Goal: Information Seeking & Learning: Learn about a topic

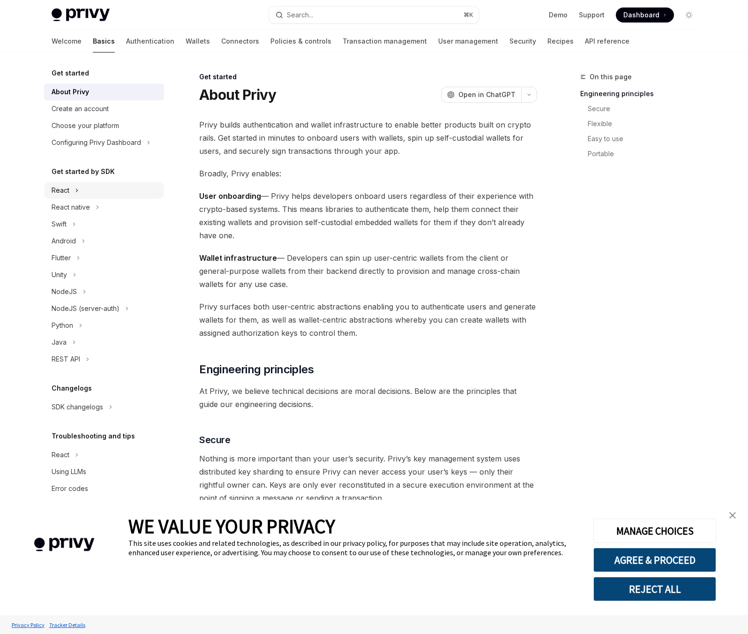
click at [83, 193] on button "React" at bounding box center [104, 190] width 120 height 17
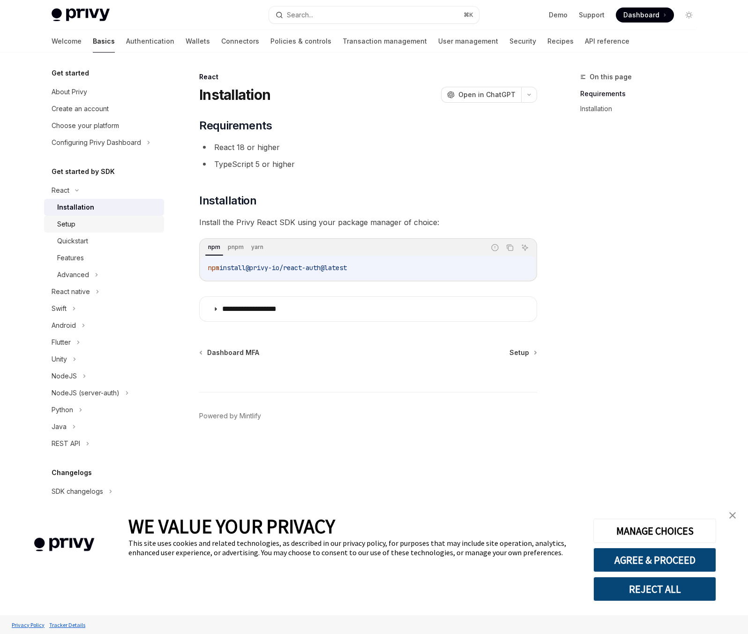
click at [97, 224] on div "Setup" at bounding box center [107, 223] width 101 height 11
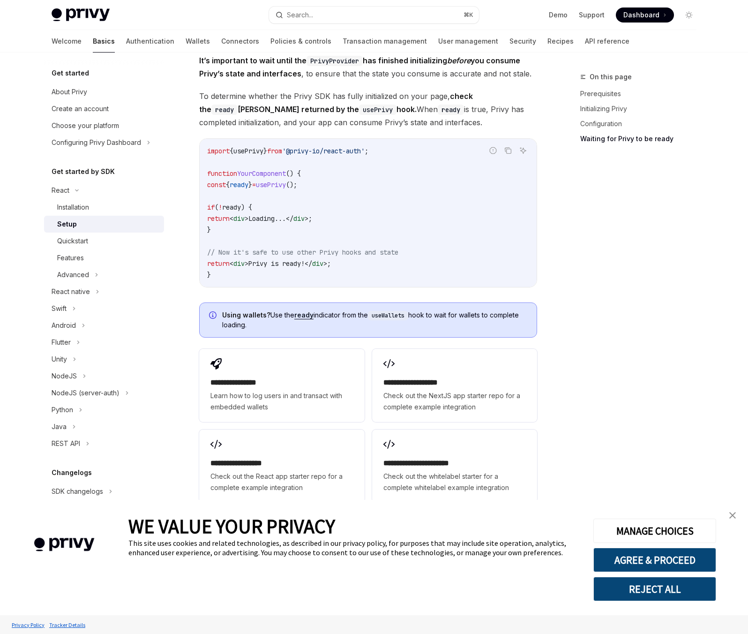
scroll to position [991, 0]
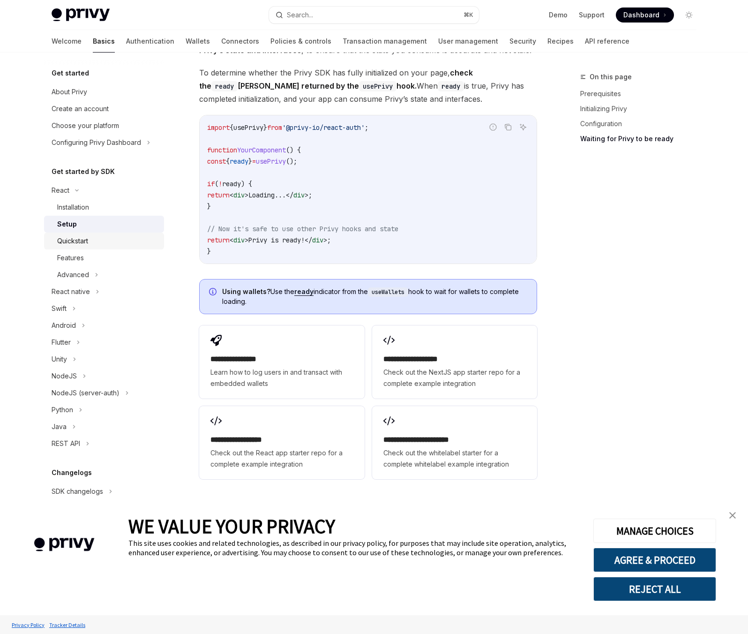
click at [84, 246] on div "Quickstart" at bounding box center [72, 240] width 31 height 11
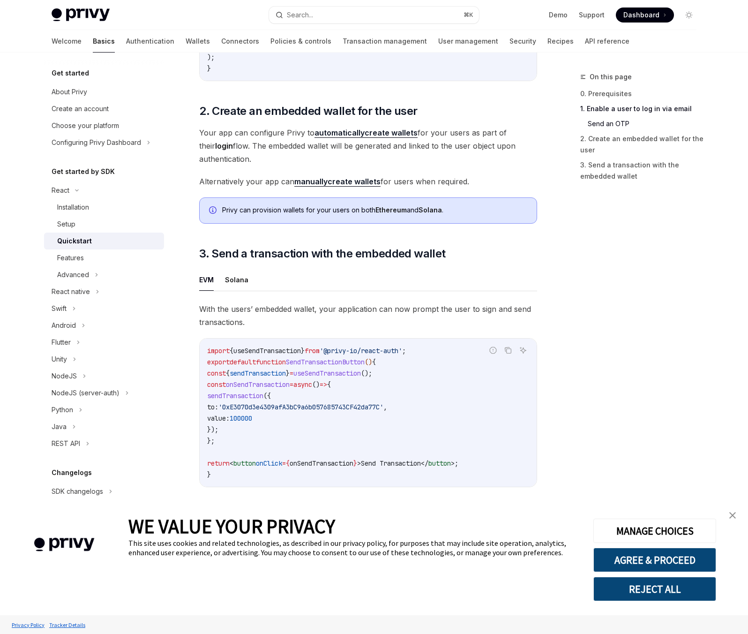
scroll to position [741, 0]
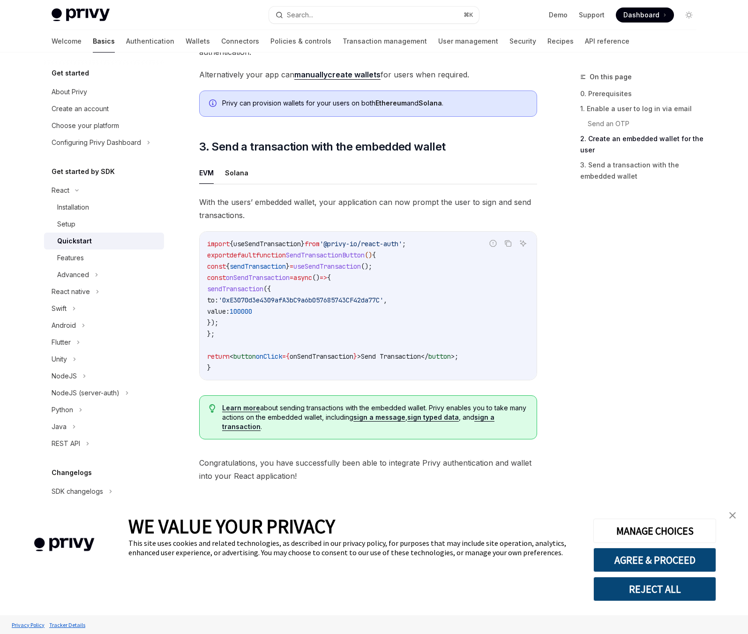
click at [90, 240] on div "Quickstart" at bounding box center [74, 240] width 35 height 11
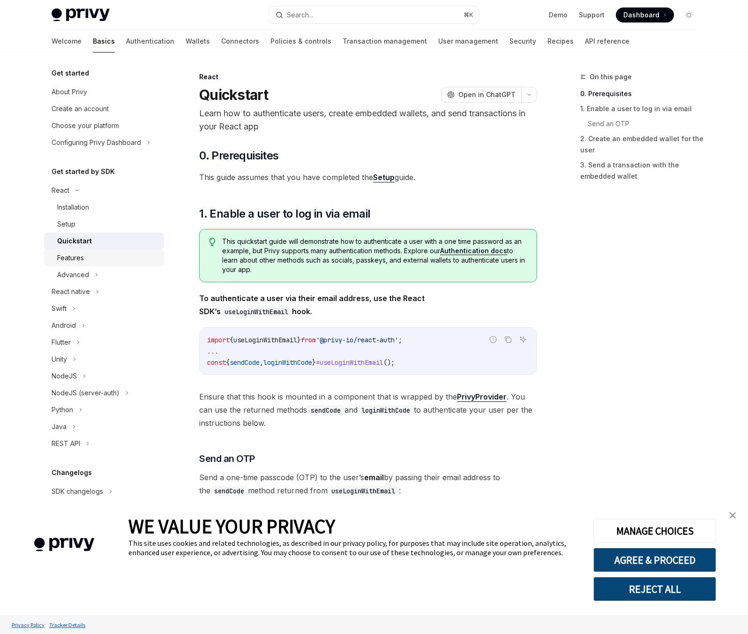
click at [88, 254] on div "Features" at bounding box center [107, 257] width 101 height 11
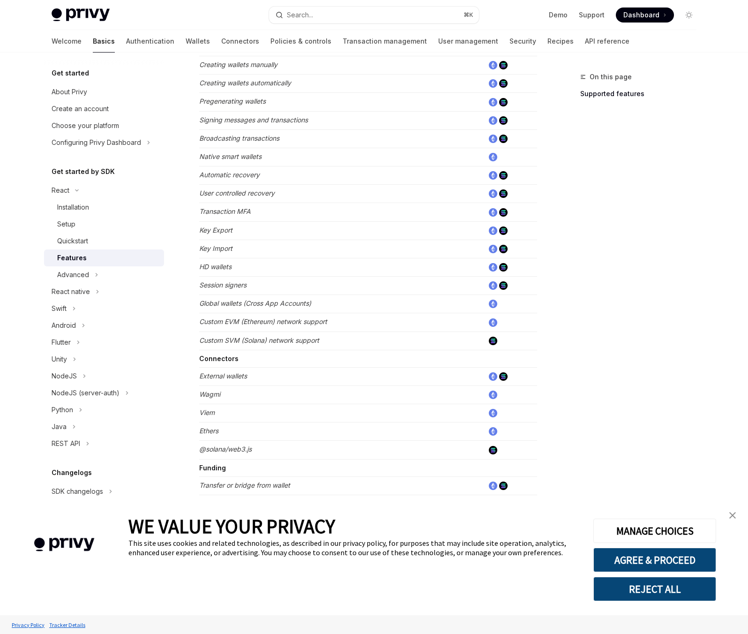
scroll to position [376, 0]
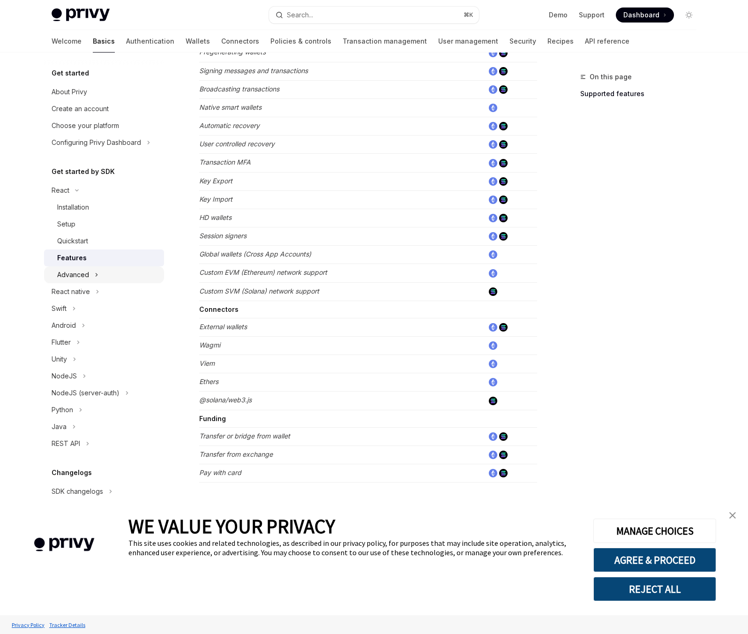
click at [95, 274] on icon at bounding box center [97, 274] width 4 height 11
type textarea "*"
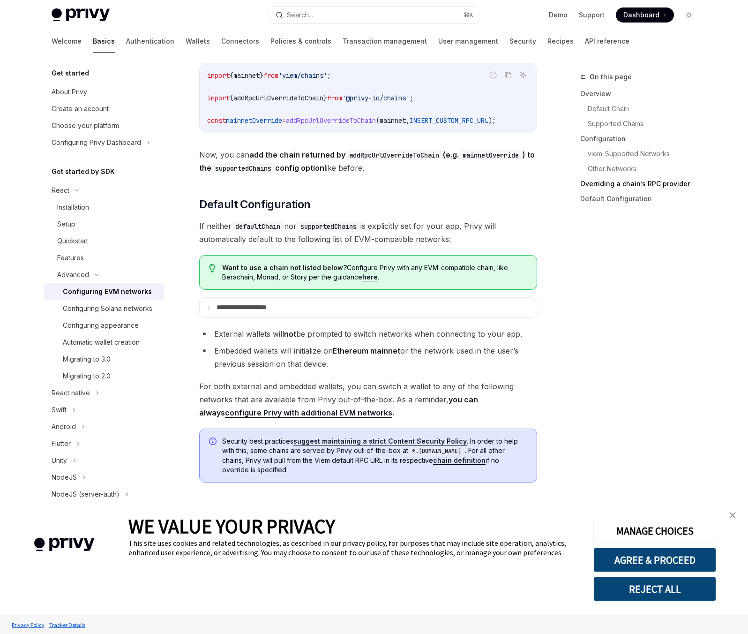
scroll to position [2207, 0]
click at [614, 281] on div "On this page Overview Default Chain Supported Chains Configuration viem-Support…" at bounding box center [633, 352] width 143 height 563
click at [126, 39] on link "Authentication" at bounding box center [150, 41] width 48 height 23
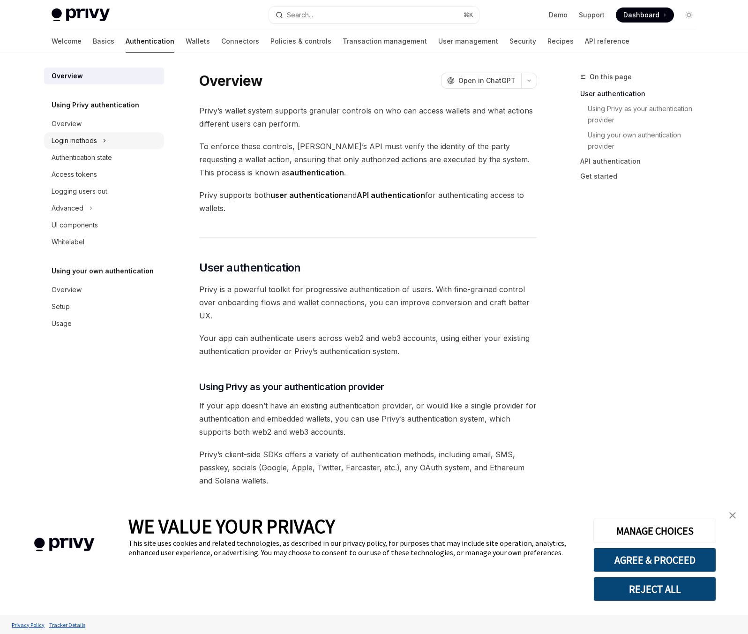
click at [112, 139] on button "Login methods" at bounding box center [104, 140] width 120 height 17
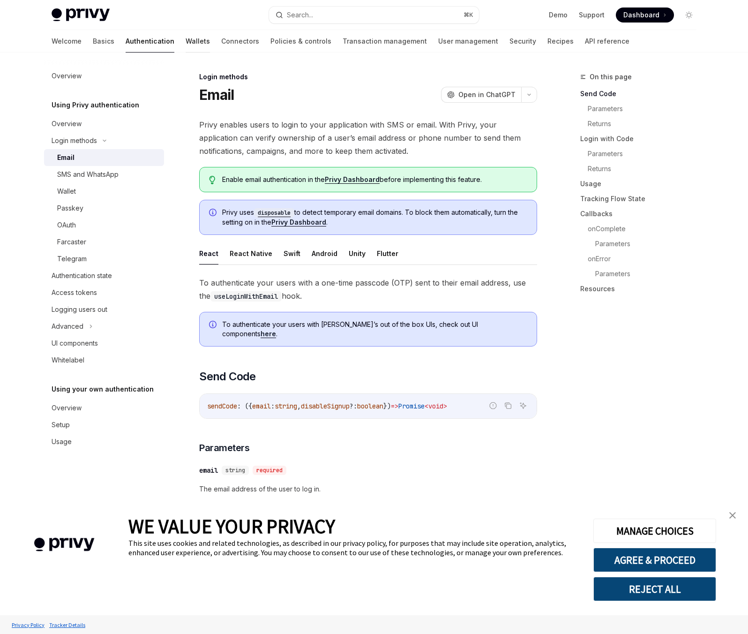
click at [186, 44] on link "Wallets" at bounding box center [198, 41] width 24 height 23
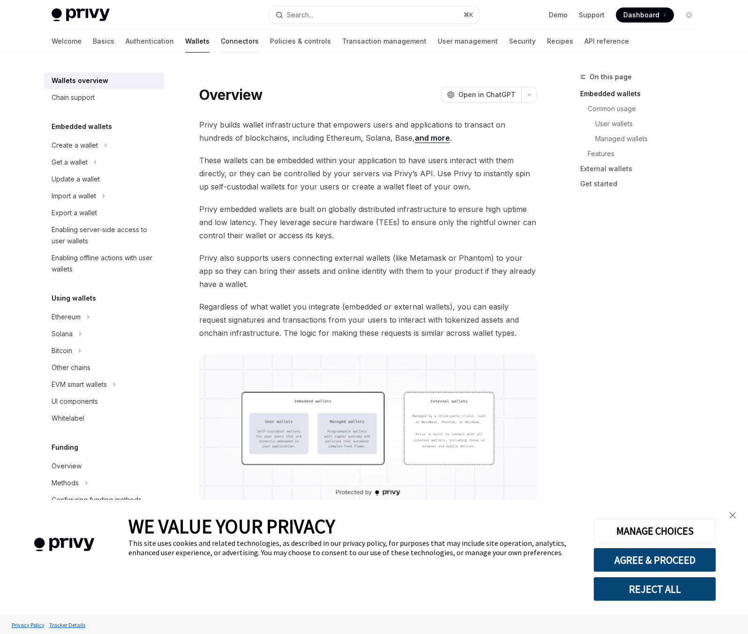
click at [221, 42] on link "Connectors" at bounding box center [240, 41] width 38 height 23
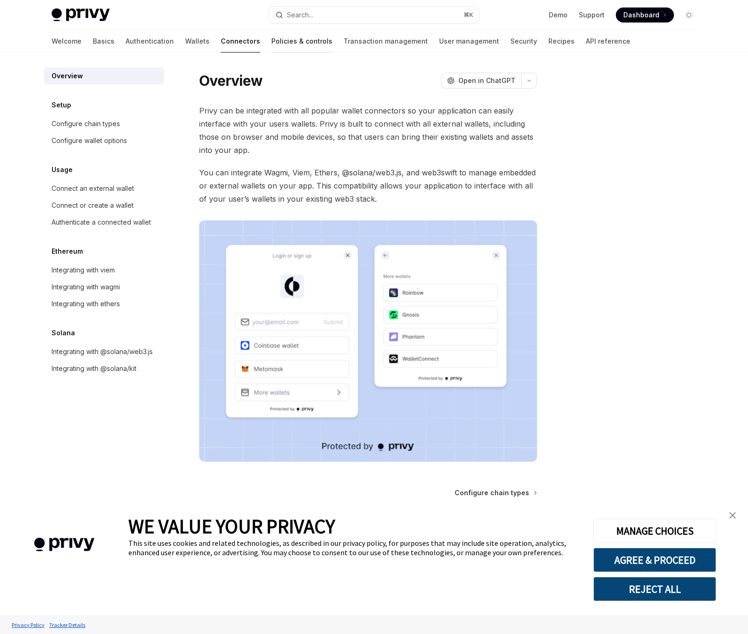
click at [271, 43] on link "Policies & controls" at bounding box center [301, 41] width 61 height 23
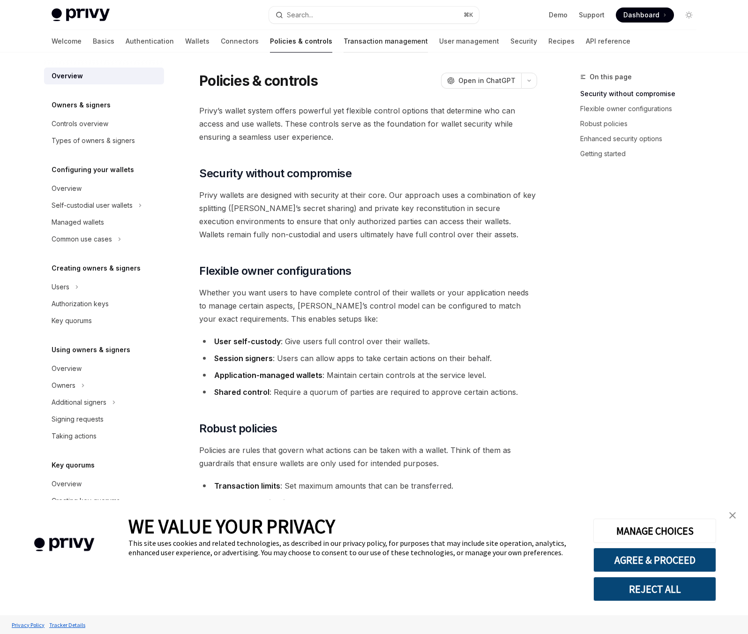
click at [344, 46] on link "Transaction management" at bounding box center [386, 41] width 84 height 23
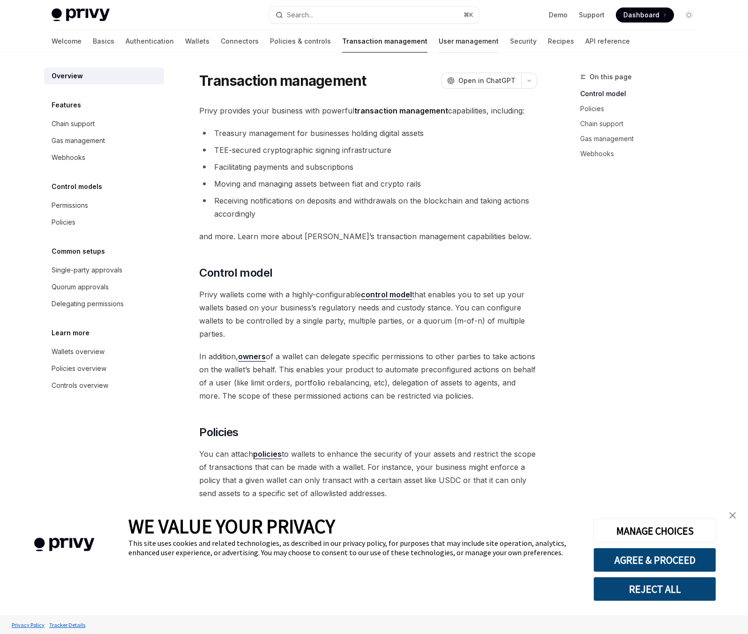
click at [439, 43] on link "User management" at bounding box center [469, 41] width 60 height 23
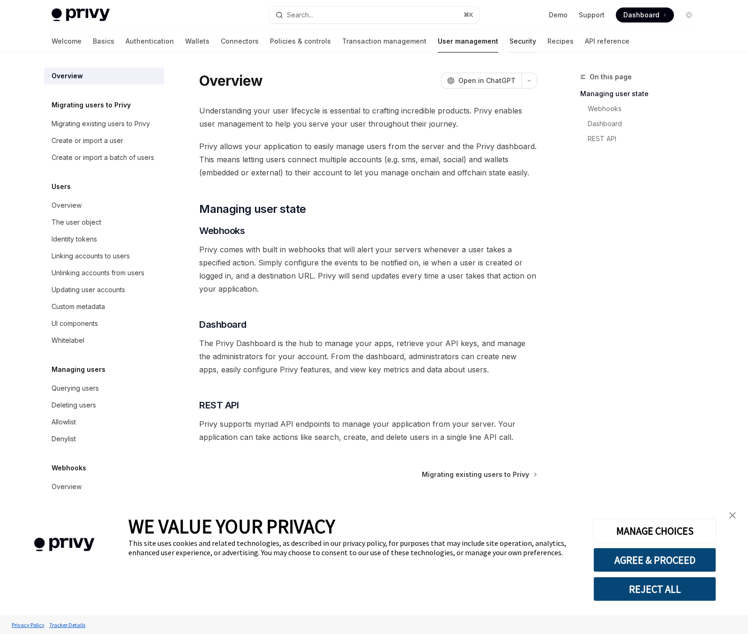
click at [510, 42] on link "Security" at bounding box center [523, 41] width 27 height 23
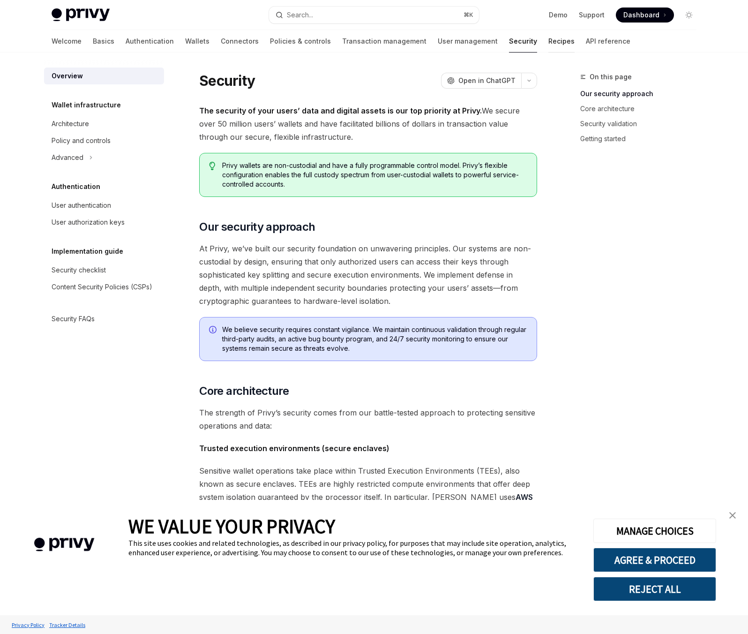
click at [548, 46] on link "Recipes" at bounding box center [561, 41] width 26 height 23
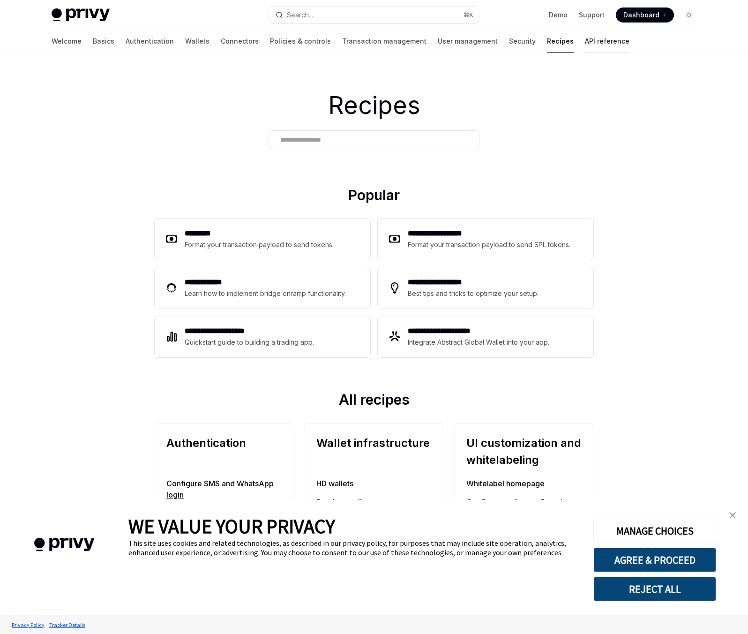
click at [585, 46] on link "API reference" at bounding box center [607, 41] width 45 height 23
type textarea "*"
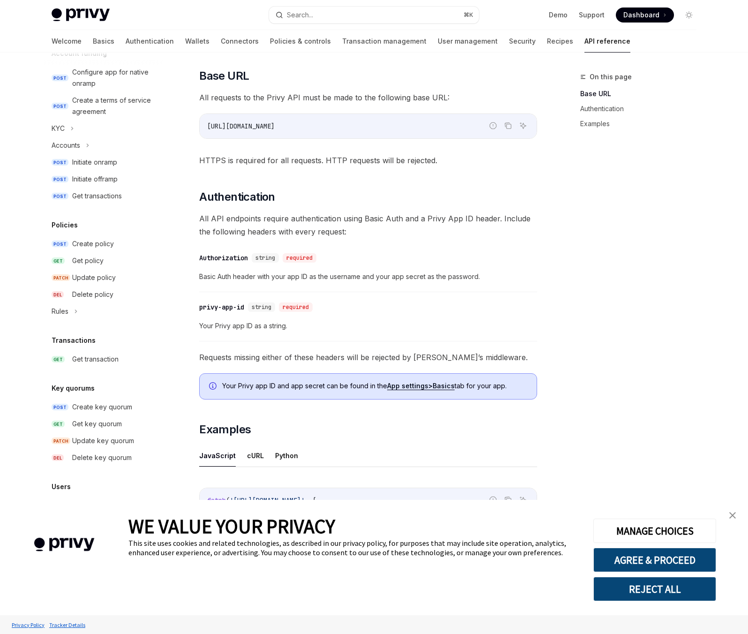
scroll to position [375, 0]
